Goal: Task Accomplishment & Management: Manage account settings

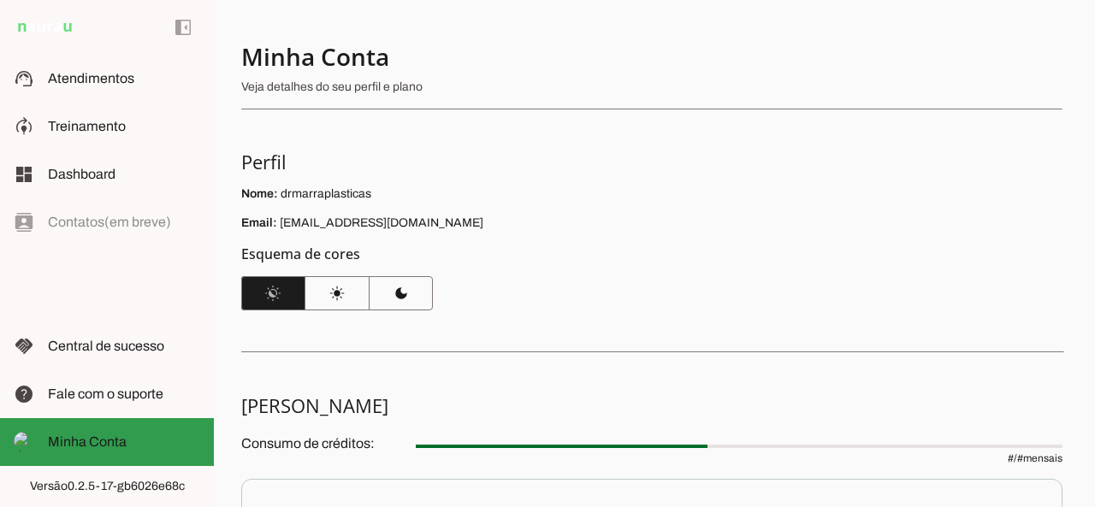
click at [121, 437] on span "Minha Conta" at bounding box center [87, 441] width 79 height 15
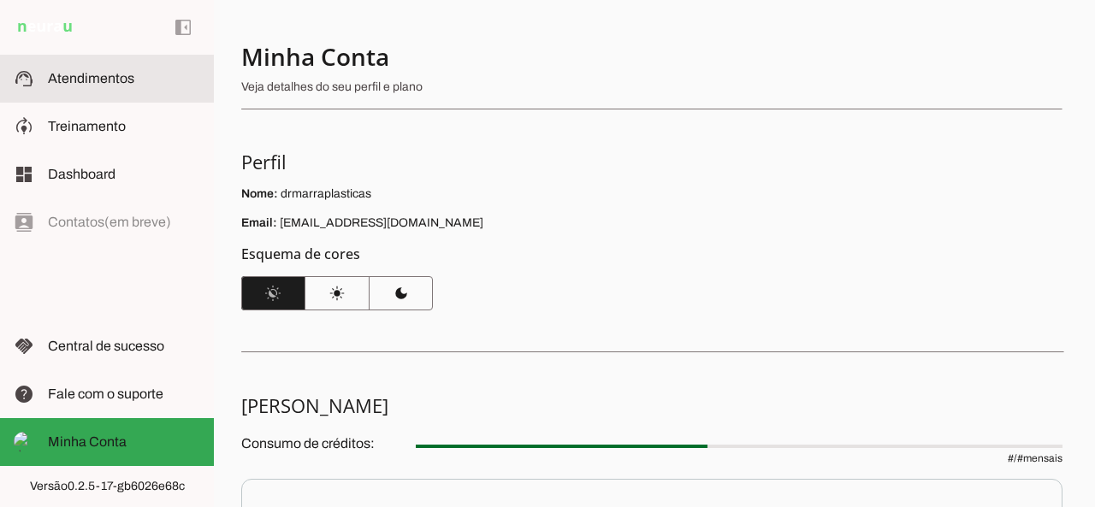
click at [133, 76] on span "Atendimentos" at bounding box center [91, 78] width 86 height 15
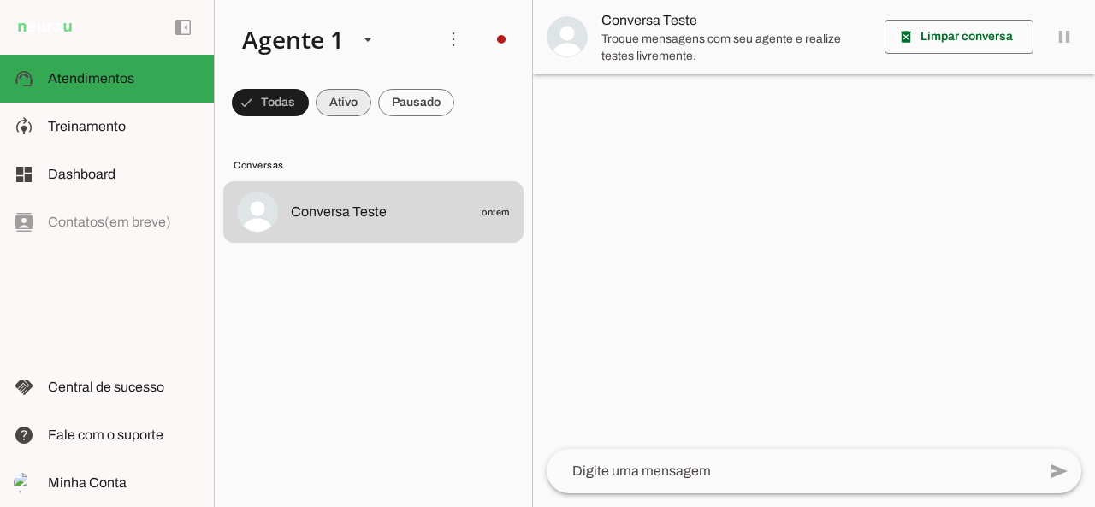
drag, startPoint x: 347, startPoint y: 105, endPoint x: 339, endPoint y: 95, distance: 12.8
click at [347, 103] on span at bounding box center [344, 102] width 56 height 41
click at [416, 98] on span at bounding box center [416, 102] width 76 height 41
